Goal: Task Accomplishment & Management: Manage account settings

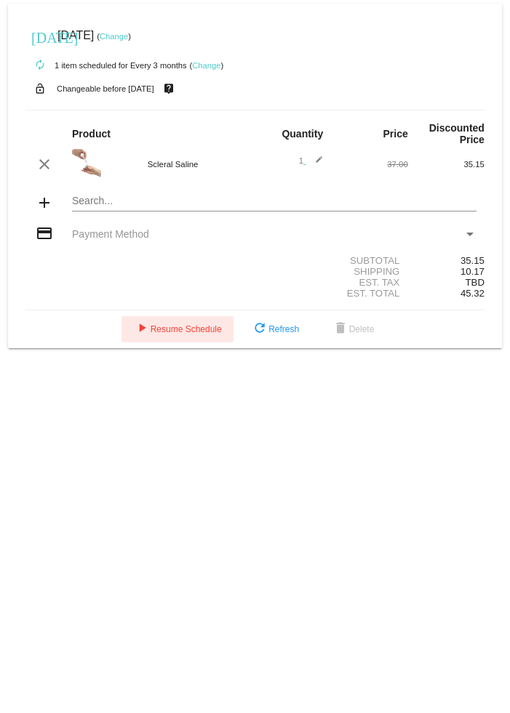
click at [149, 335] on span "play_arrow Resume Schedule" at bounding box center [177, 329] width 89 height 10
click at [322, 165] on mat-icon "edit" at bounding box center [313, 164] width 17 height 17
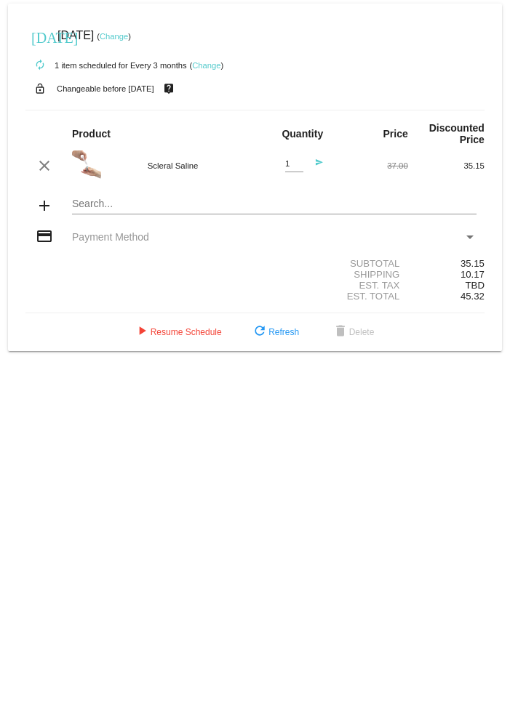
click at [322, 171] on mat-icon "send" at bounding box center [313, 167] width 17 height 17
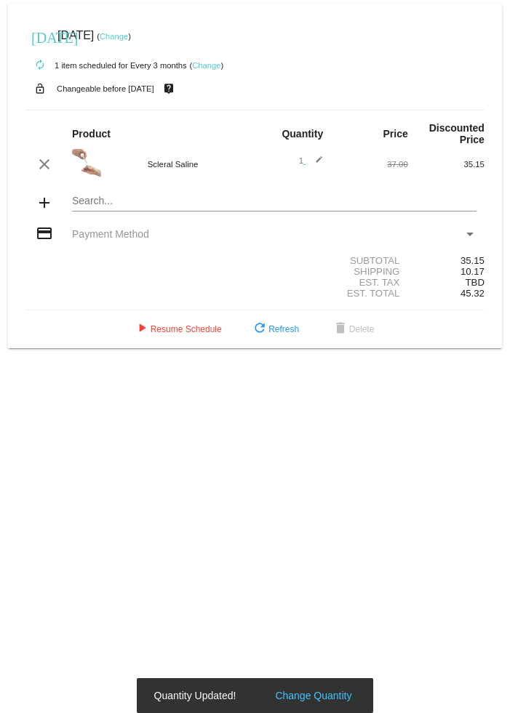
click at [321, 168] on mat-icon "edit" at bounding box center [313, 164] width 17 height 17
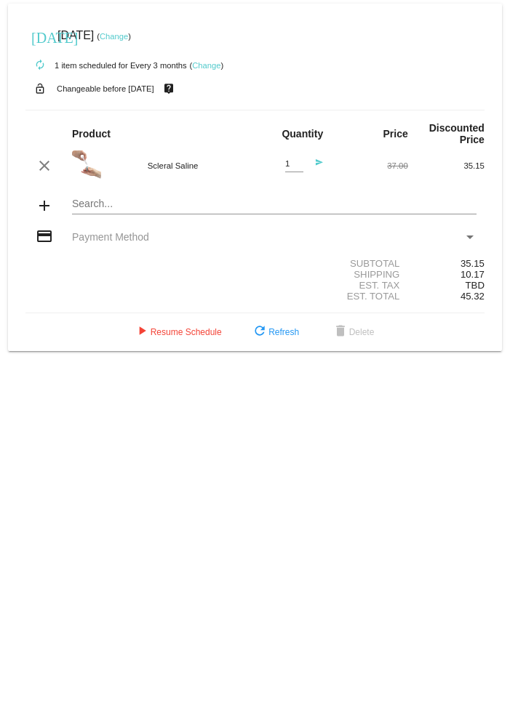
click at [284, 172] on div "1 Quantity send" at bounding box center [293, 165] width 60 height 33
click at [293, 169] on input "1" at bounding box center [294, 163] width 18 height 9
type input "2"
click at [281, 337] on span "refresh Refresh" at bounding box center [275, 332] width 48 height 10
click at [321, 167] on mat-icon "edit" at bounding box center [313, 164] width 17 height 17
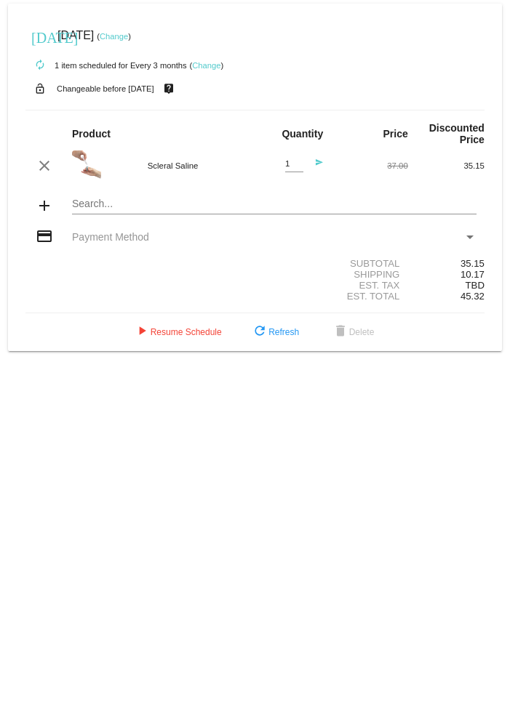
click at [295, 169] on input "1" at bounding box center [294, 163] width 18 height 9
type input "2"
click at [265, 280] on div "Shipping" at bounding box center [331, 274] width 153 height 11
click at [148, 337] on span "play_arrow Resume Schedule" at bounding box center [177, 332] width 89 height 10
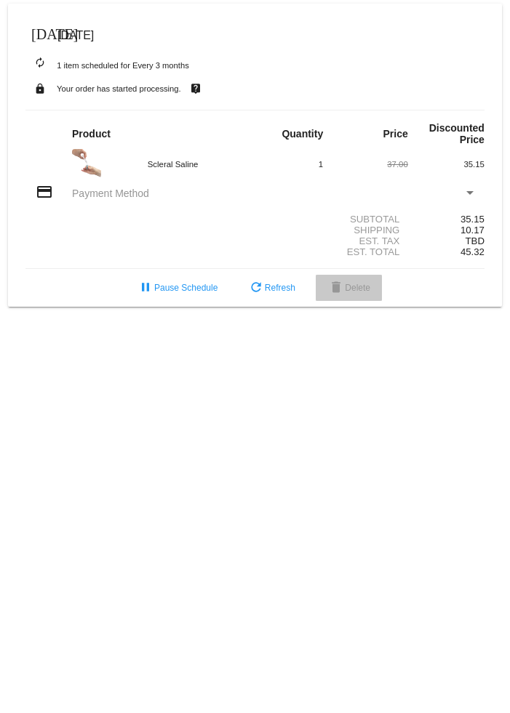
click at [351, 293] on span "delete Delete" at bounding box center [348, 288] width 43 height 10
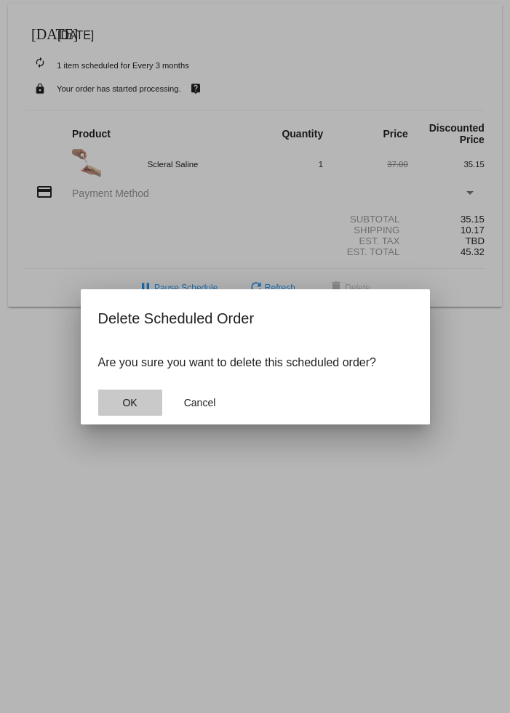
click at [137, 401] on button "OK" at bounding box center [130, 403] width 64 height 26
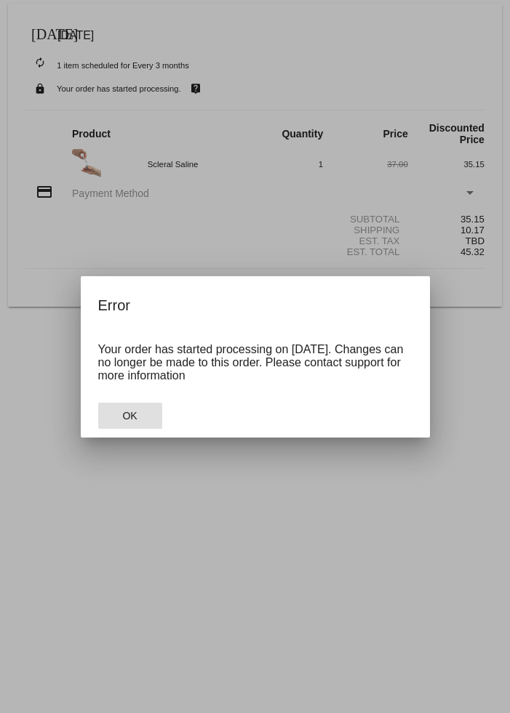
click at [135, 412] on span "OK" at bounding box center [129, 416] width 15 height 12
